Goal: Information Seeking & Learning: Find contact information

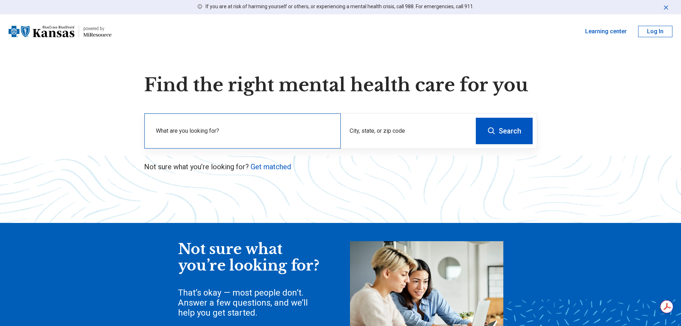
click at [245, 125] on div "What are you looking for?" at bounding box center [242, 130] width 196 height 35
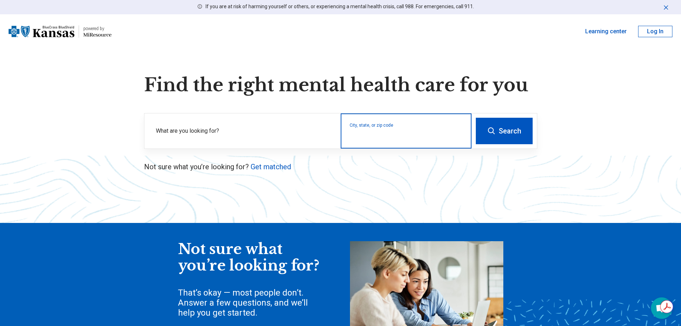
click at [402, 134] on input "City, state, or zip code" at bounding box center [406, 135] width 113 height 9
type input "*****"
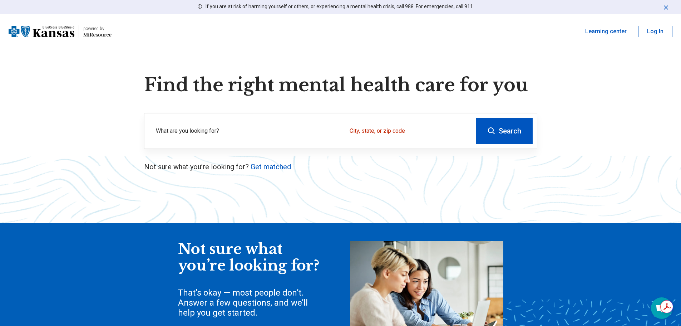
click at [496, 134] on button "Search" at bounding box center [504, 131] width 57 height 26
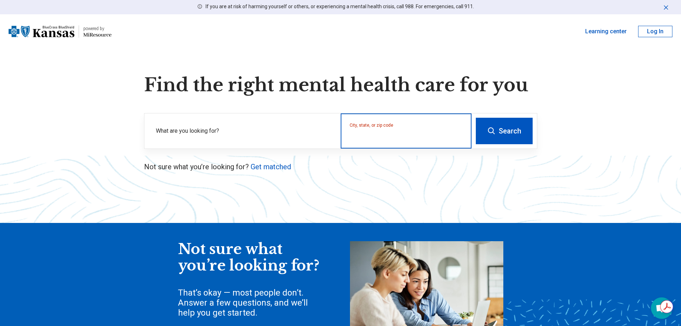
click at [399, 139] on input "City, state, or zip code" at bounding box center [406, 135] width 113 height 9
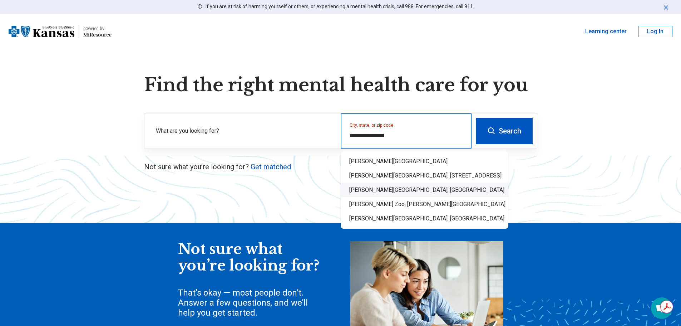
click at [419, 192] on div "[PERSON_NAME][GEOGRAPHIC_DATA], [GEOGRAPHIC_DATA]" at bounding box center [425, 190] width 168 height 14
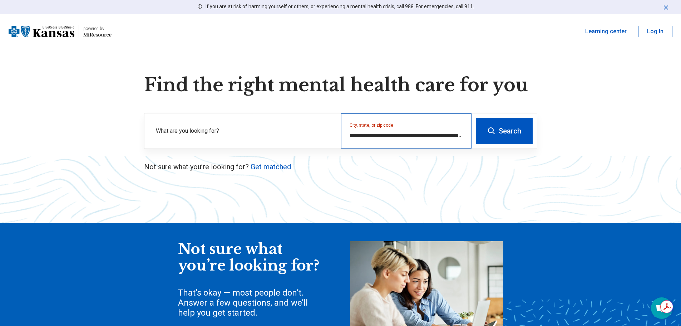
type input "**********"
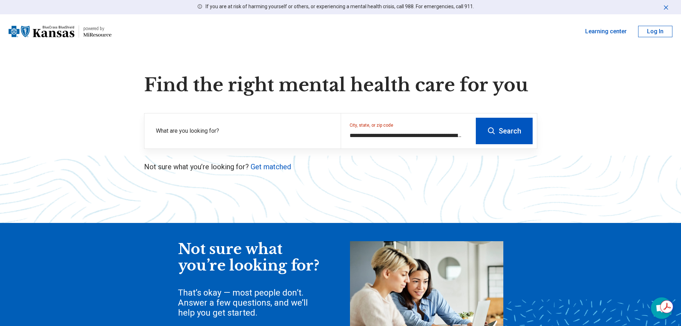
click at [499, 135] on button "Search" at bounding box center [504, 131] width 57 height 26
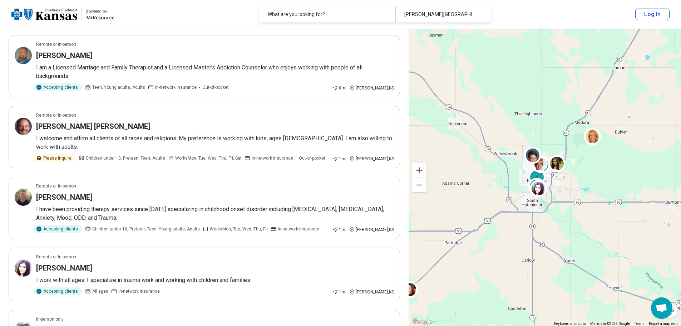
scroll to position [107, 0]
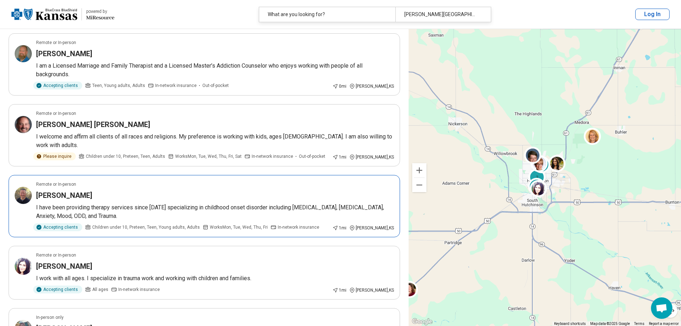
click at [173, 184] on div "Remote or In-person" at bounding box center [215, 184] width 358 height 6
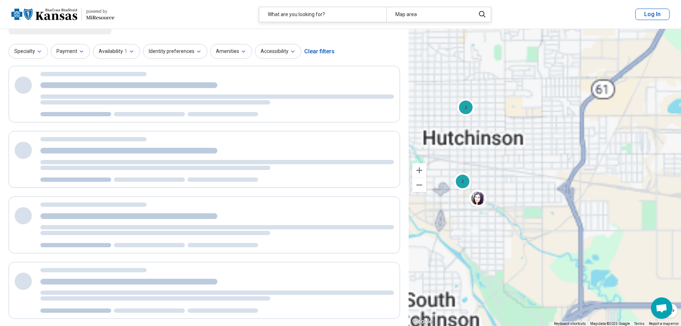
scroll to position [0, 0]
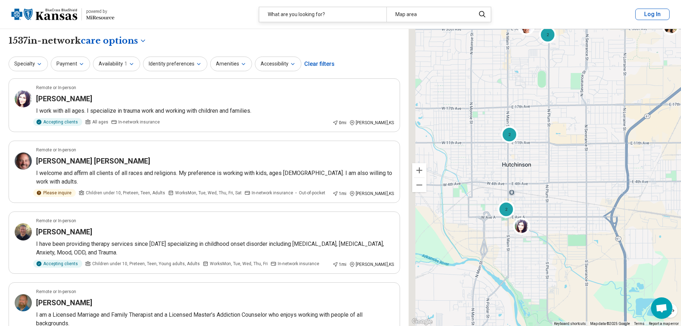
drag, startPoint x: 478, startPoint y: 111, endPoint x: 526, endPoint y: 142, distance: 57.2
click at [526, 142] on div "2 2 2" at bounding box center [545, 177] width 273 height 297
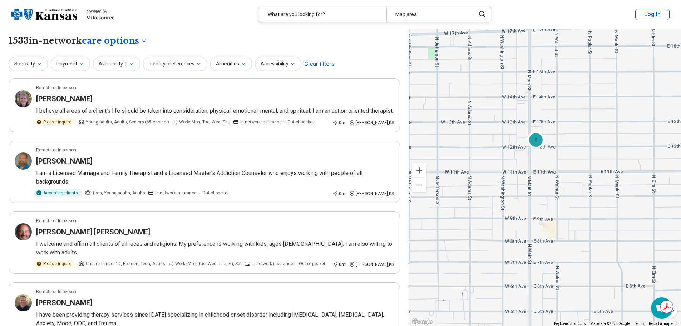
select select "***"
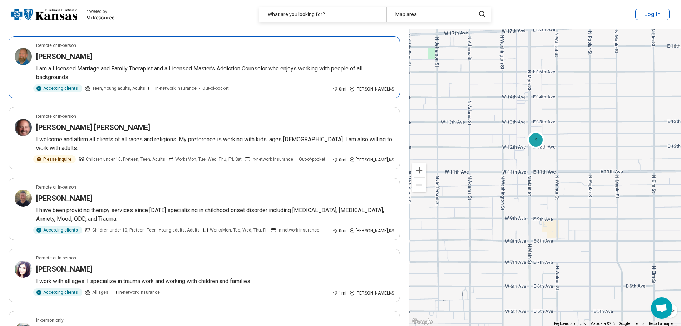
scroll to position [107, 0]
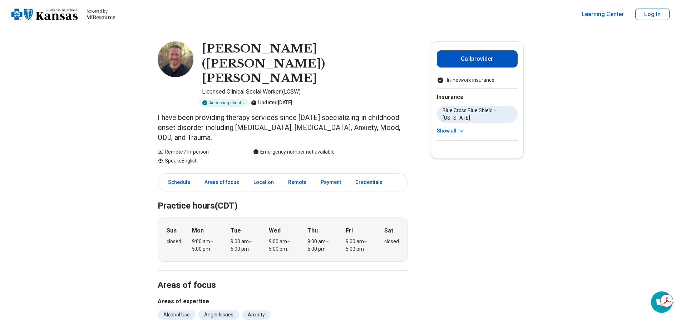
click at [457, 128] on button "Show all" at bounding box center [451, 131] width 28 height 8
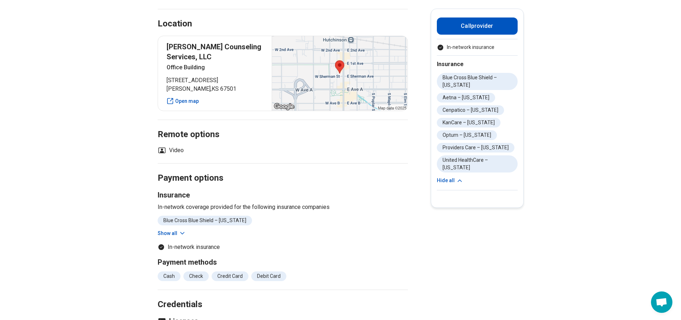
scroll to position [393, 0]
click at [185, 230] on icon at bounding box center [182, 233] width 7 height 7
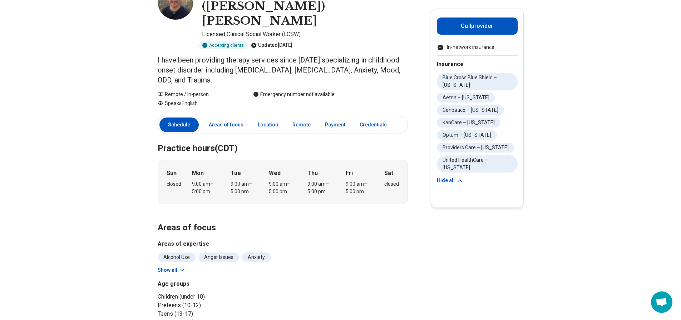
scroll to position [0, 0]
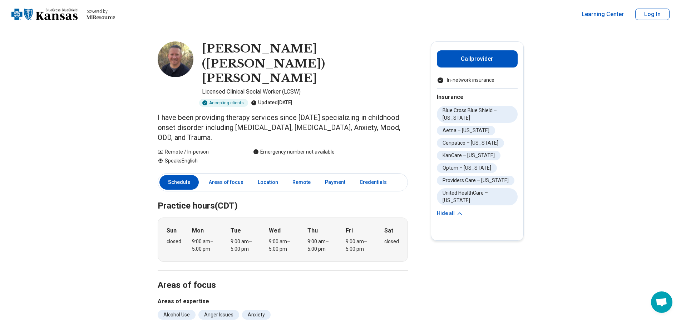
click at [177, 56] on img at bounding box center [176, 59] width 36 height 36
click at [230, 175] on link "Areas of focus" at bounding box center [226, 182] width 43 height 15
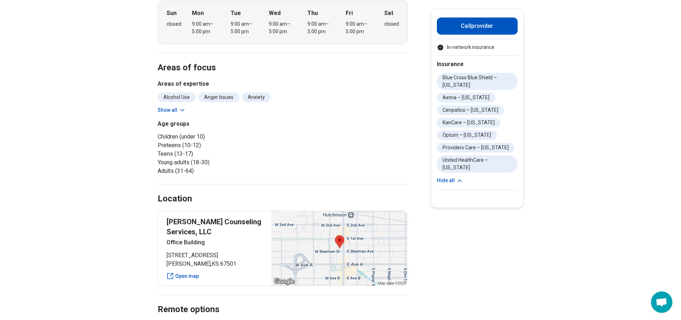
scroll to position [223, 0]
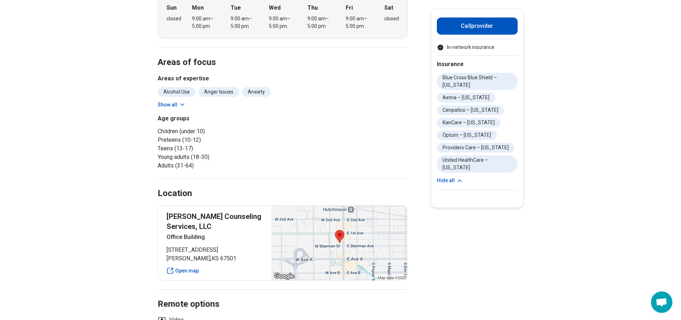
click at [183, 101] on icon at bounding box center [182, 104] width 7 height 7
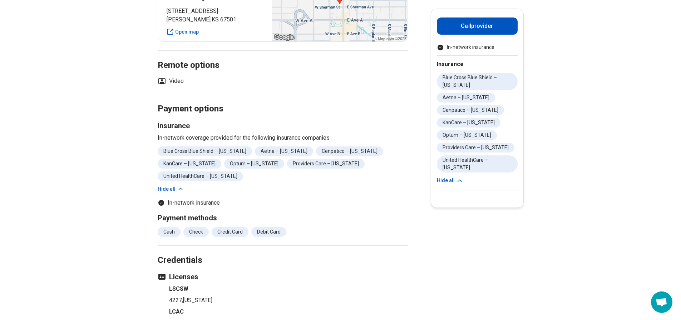
scroll to position [501, 0]
click at [179, 185] on icon at bounding box center [180, 188] width 7 height 7
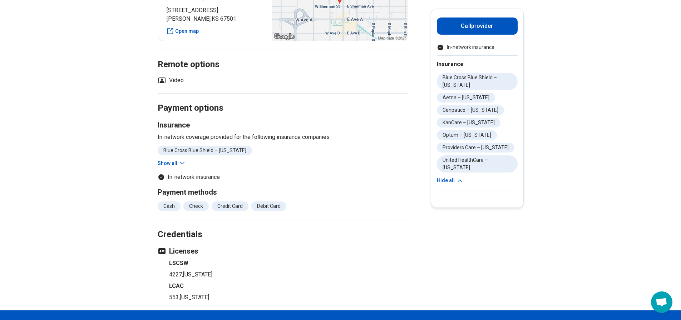
click at [183, 160] on icon at bounding box center [182, 163] width 7 height 7
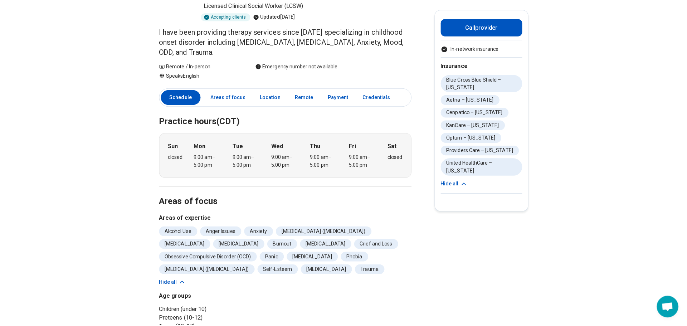
scroll to position [0, 0]
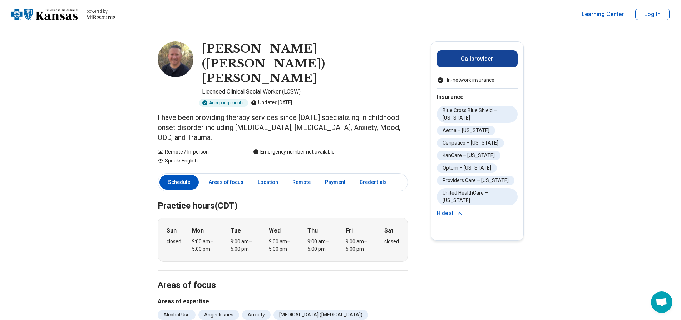
click at [496, 61] on button "Call provider" at bounding box center [477, 58] width 81 height 17
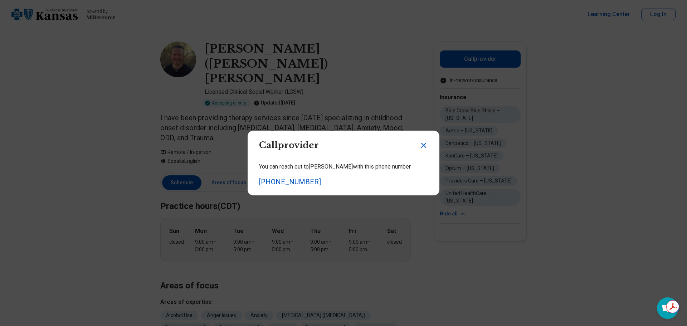
click at [422, 148] on icon "Close dialog" at bounding box center [423, 145] width 9 height 9
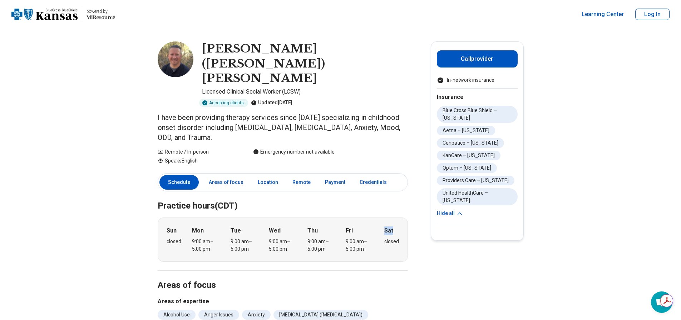
drag, startPoint x: 388, startPoint y: 192, endPoint x: 396, endPoint y: 191, distance: 7.3
click at [396, 227] on div "Sat closed" at bounding box center [391, 240] width 15 height 26
drag, startPoint x: 385, startPoint y: 191, endPoint x: 400, endPoint y: 190, distance: 14.7
click at [400, 218] on div "Sun closed Mon 9:00 am – 5:00 pm Tue 9:00 am – 5:00 pm Wed 9:00 am – 5:00 pm Th…" at bounding box center [283, 240] width 250 height 44
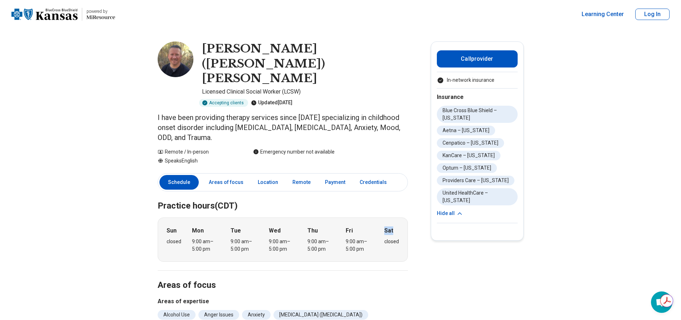
click at [393, 227] on strong "Sat" at bounding box center [388, 231] width 9 height 9
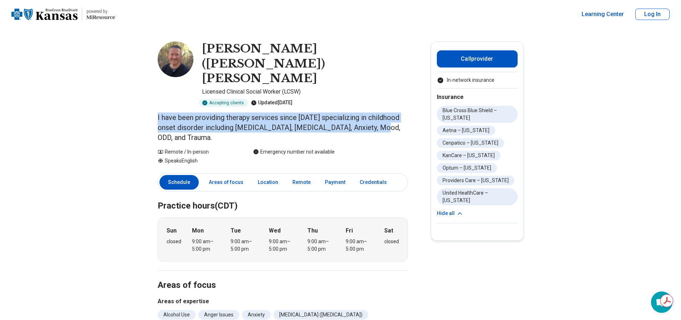
drag, startPoint x: 160, startPoint y: 90, endPoint x: 393, endPoint y: 96, distance: 232.6
click at [393, 113] on p "I have been providing therapy services since [DATE] specializing in childhood o…" at bounding box center [283, 128] width 250 height 30
drag, startPoint x: 393, startPoint y: 98, endPoint x: 157, endPoint y: 90, distance: 236.6
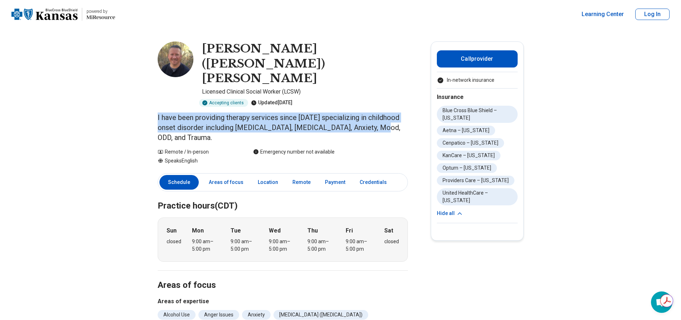
drag, startPoint x: 160, startPoint y: 88, endPoint x: 380, endPoint y: 106, distance: 221.4
click at [387, 113] on p "I have been providing therapy services since [DATE] specializing in childhood o…" at bounding box center [283, 128] width 250 height 30
drag, startPoint x: 391, startPoint y: 100, endPoint x: 155, endPoint y: 87, distance: 237.1
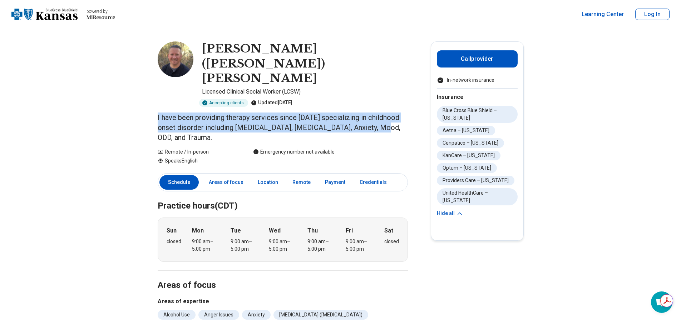
drag, startPoint x: 159, startPoint y: 87, endPoint x: 390, endPoint y: 94, distance: 231.5
click at [390, 113] on p "I have been providing therapy services since [DATE] specializing in childhood o…" at bounding box center [283, 128] width 250 height 30
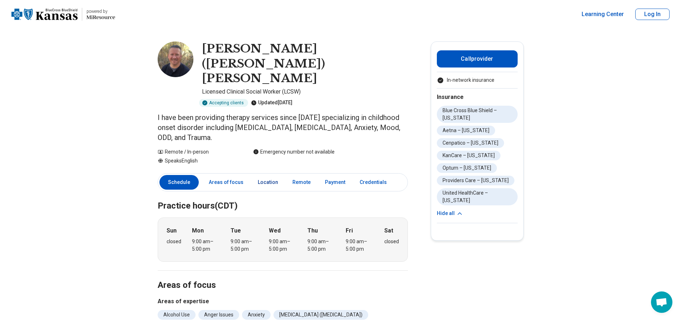
click at [257, 175] on link "Location" at bounding box center [268, 182] width 29 height 15
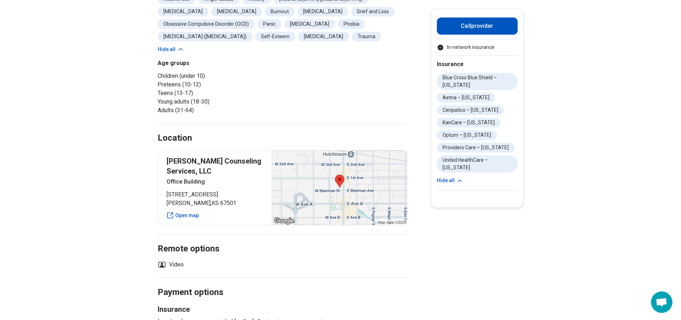
scroll to position [337, 0]
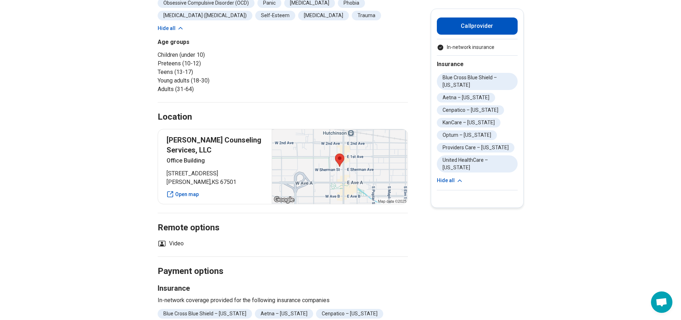
click at [337, 133] on div at bounding box center [340, 166] width 136 height 75
click at [195, 191] on link "Open map" at bounding box center [215, 195] width 97 height 8
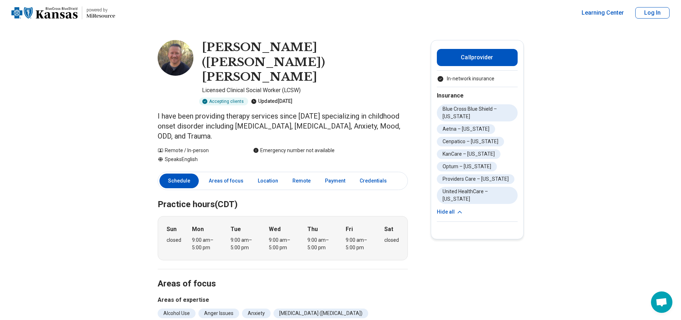
scroll to position [0, 0]
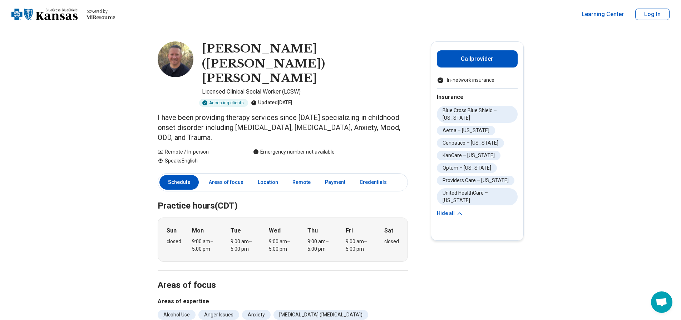
click at [181, 52] on img at bounding box center [176, 59] width 36 height 36
